Goal: Task Accomplishment & Management: Manage account settings

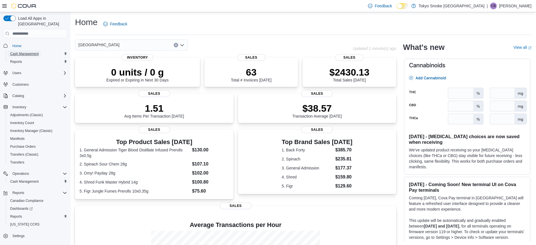
click at [23, 52] on span "Cash Management" at bounding box center [24, 54] width 28 height 5
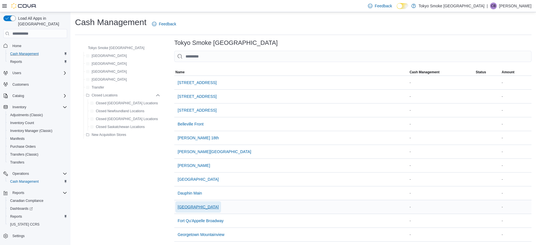
click at [183, 208] on span "[GEOGRAPHIC_DATA]" at bounding box center [198, 207] width 41 height 6
